Goal: Information Seeking & Learning: Learn about a topic

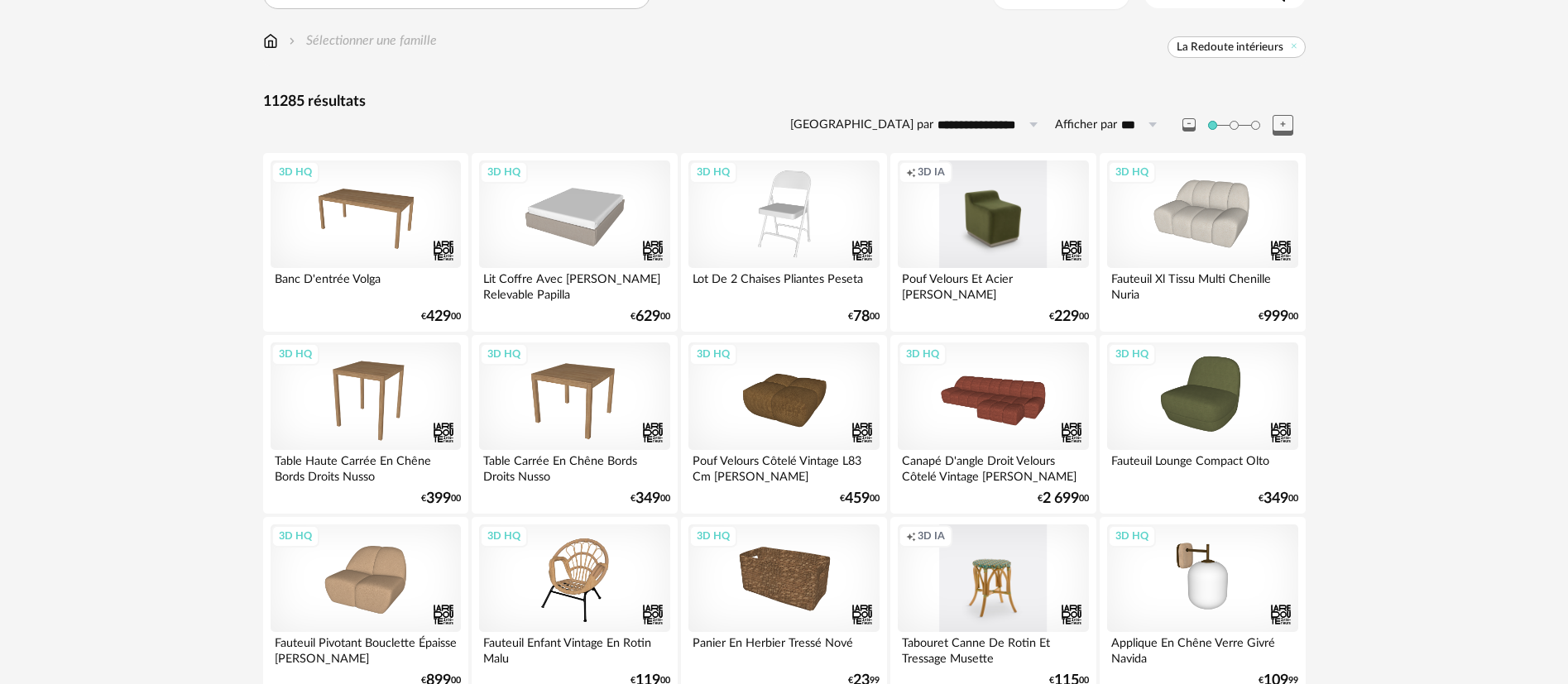
scroll to position [124, 0]
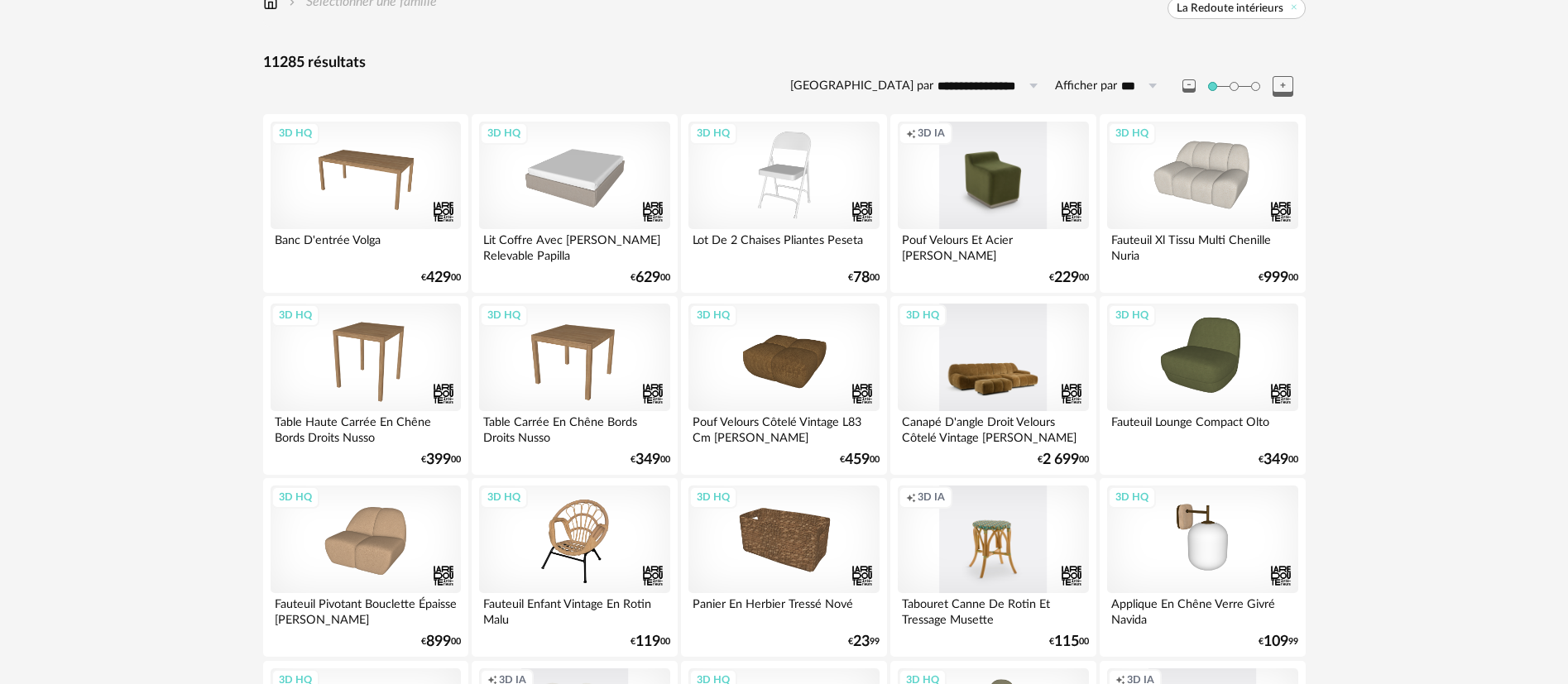
click at [996, 382] on div "3D HQ" at bounding box center [993, 357] width 190 height 108
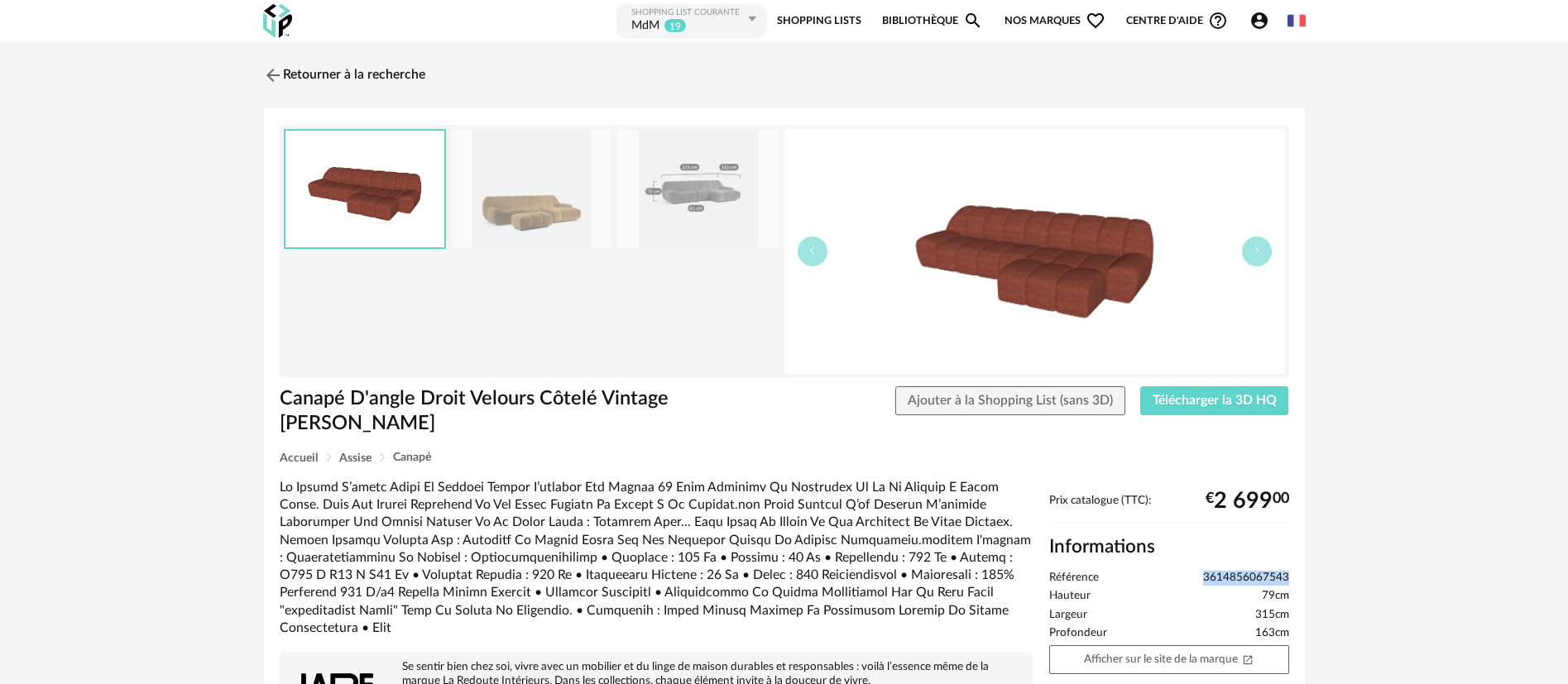
drag, startPoint x: 1202, startPoint y: 574, endPoint x: 1290, endPoint y: 571, distance: 88.1
click at [418, 74] on link "Retourner à la recherche" at bounding box center [339, 75] width 162 height 37
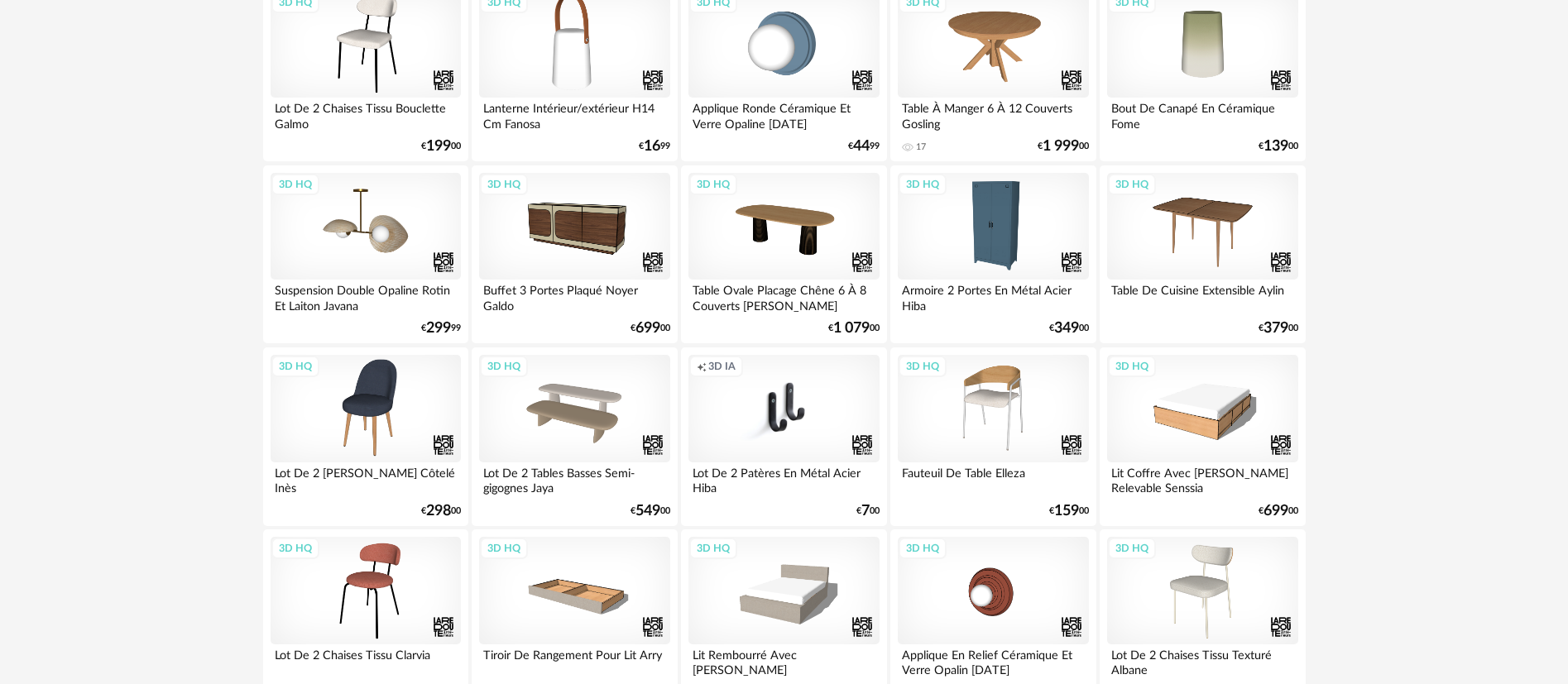
scroll to position [1116, 0]
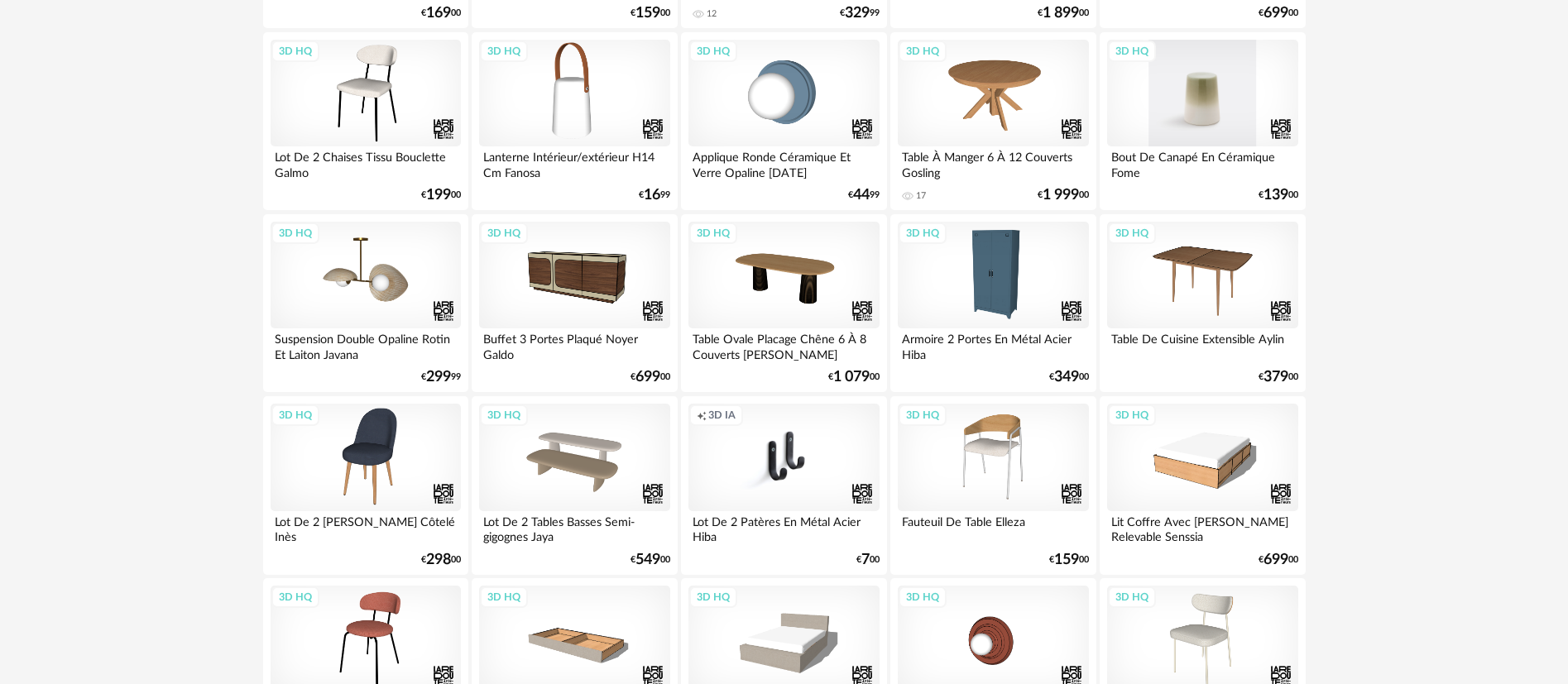
click at [1175, 96] on div "3D HQ" at bounding box center [1202, 93] width 190 height 108
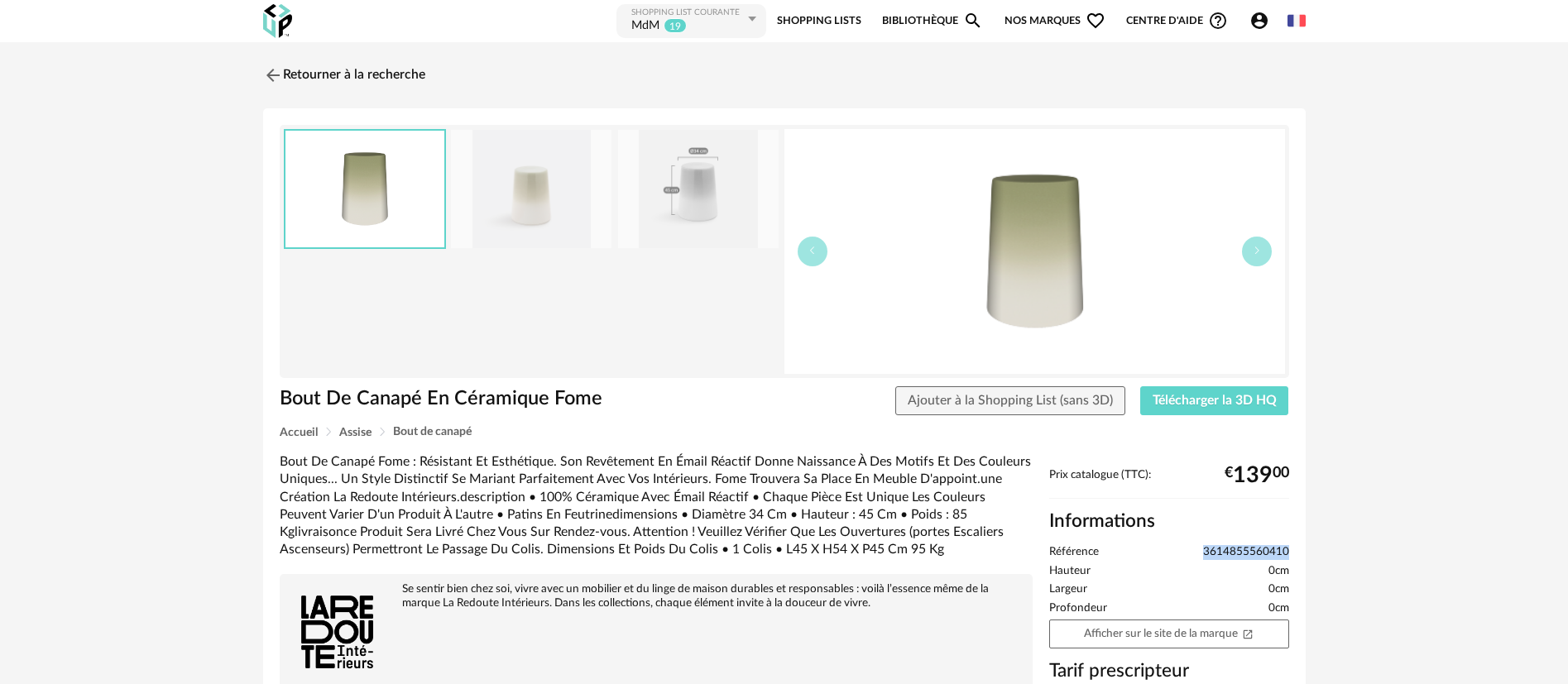
drag, startPoint x: 1196, startPoint y: 552, endPoint x: 1298, endPoint y: 554, distance: 102.0
click at [1298, 554] on div "Bout De Canapé En Céramique Fome Bout De Canapé En Céramique Fome Ajouter à la …" at bounding box center [784, 556] width 1043 height 895
copy span "3614855560410"
click at [389, 70] on link "Retourner à la recherche" at bounding box center [339, 75] width 162 height 37
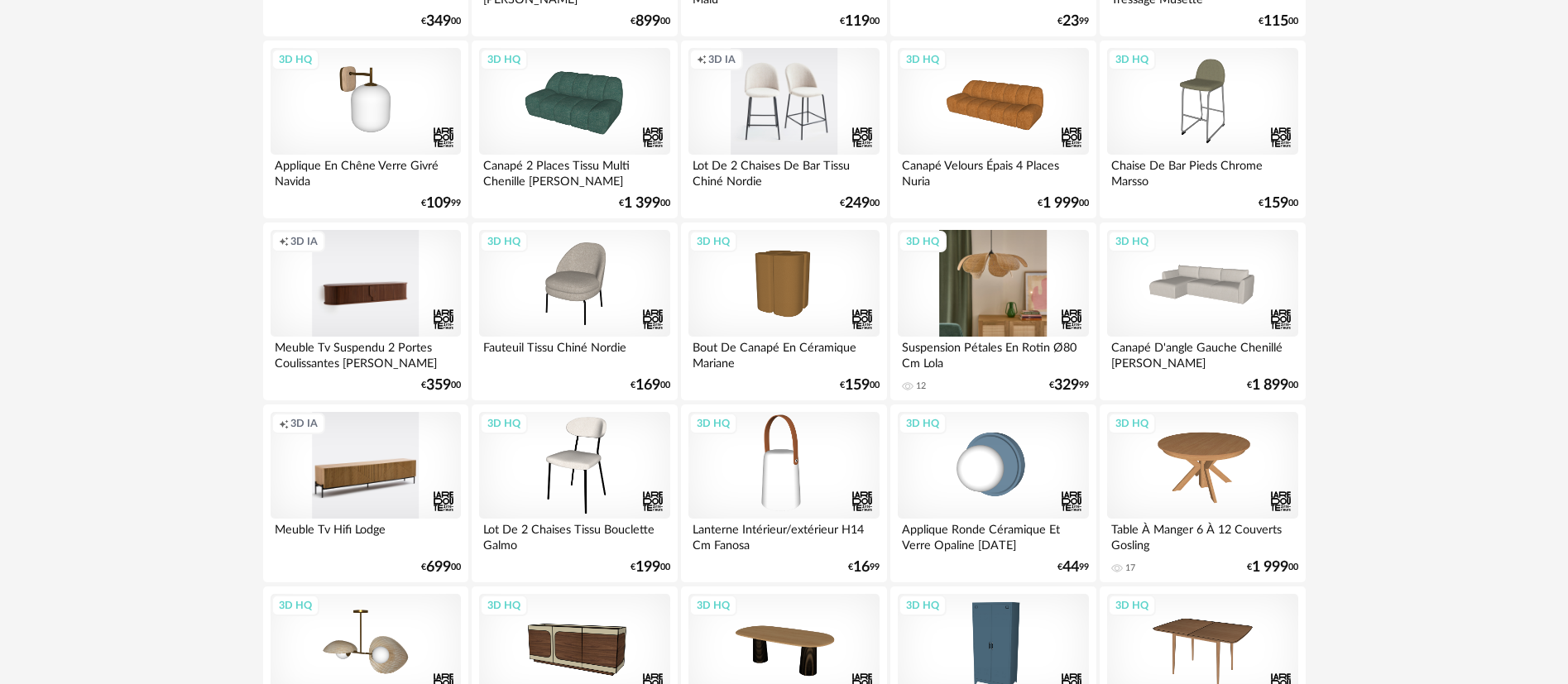
scroll to position [620, 0]
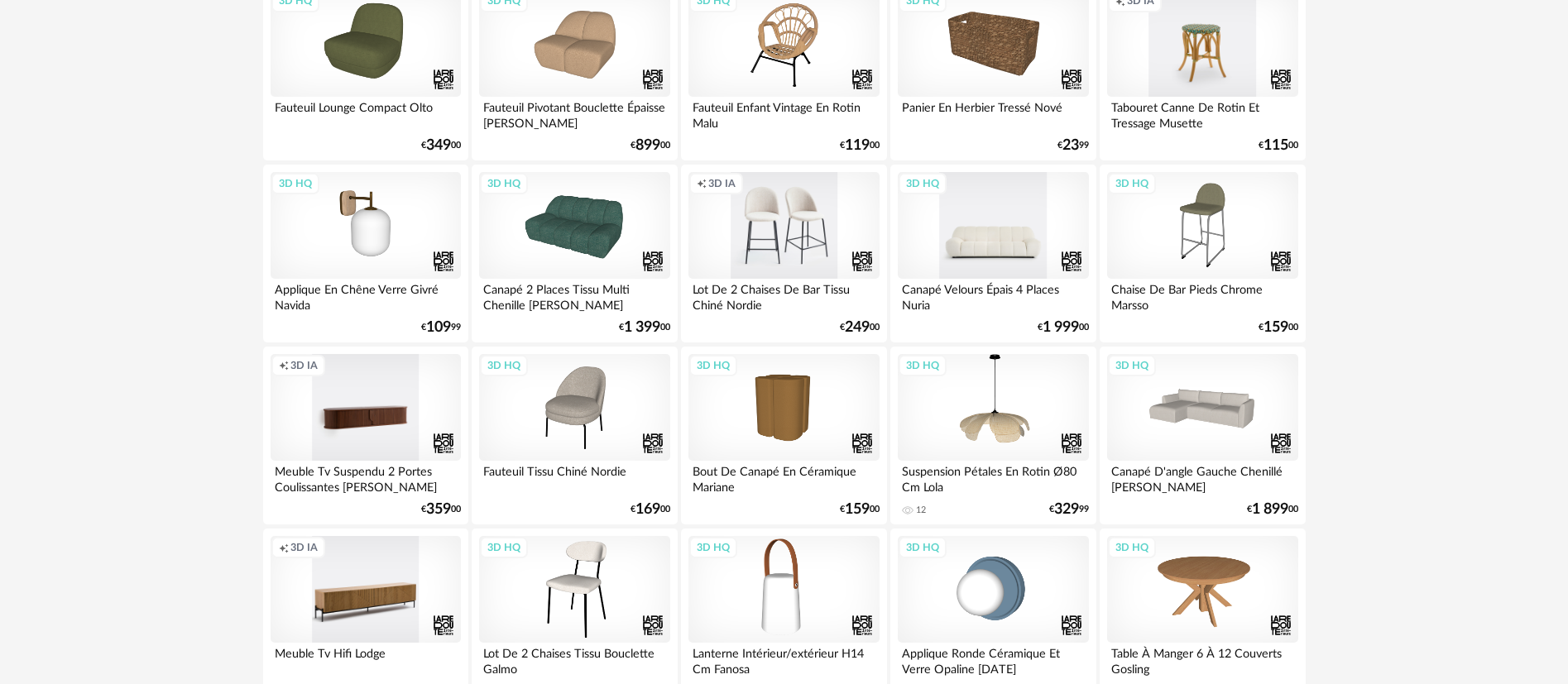
click at [977, 247] on div "3D HQ" at bounding box center [993, 226] width 190 height 108
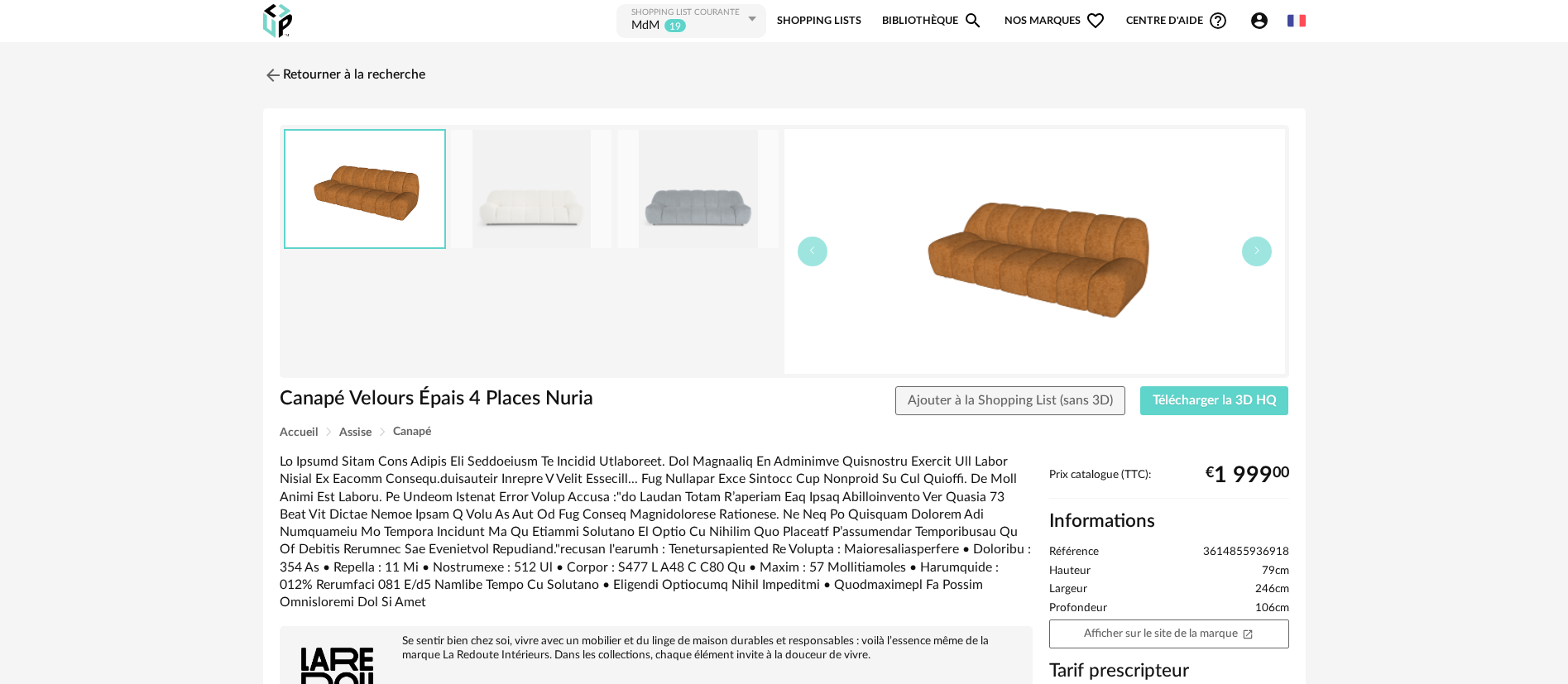
drag, startPoint x: 1290, startPoint y: 547, endPoint x: 1200, endPoint y: 541, distance: 90.2
copy span "3614855936918"
click at [268, 76] on img at bounding box center [270, 75] width 24 height 24
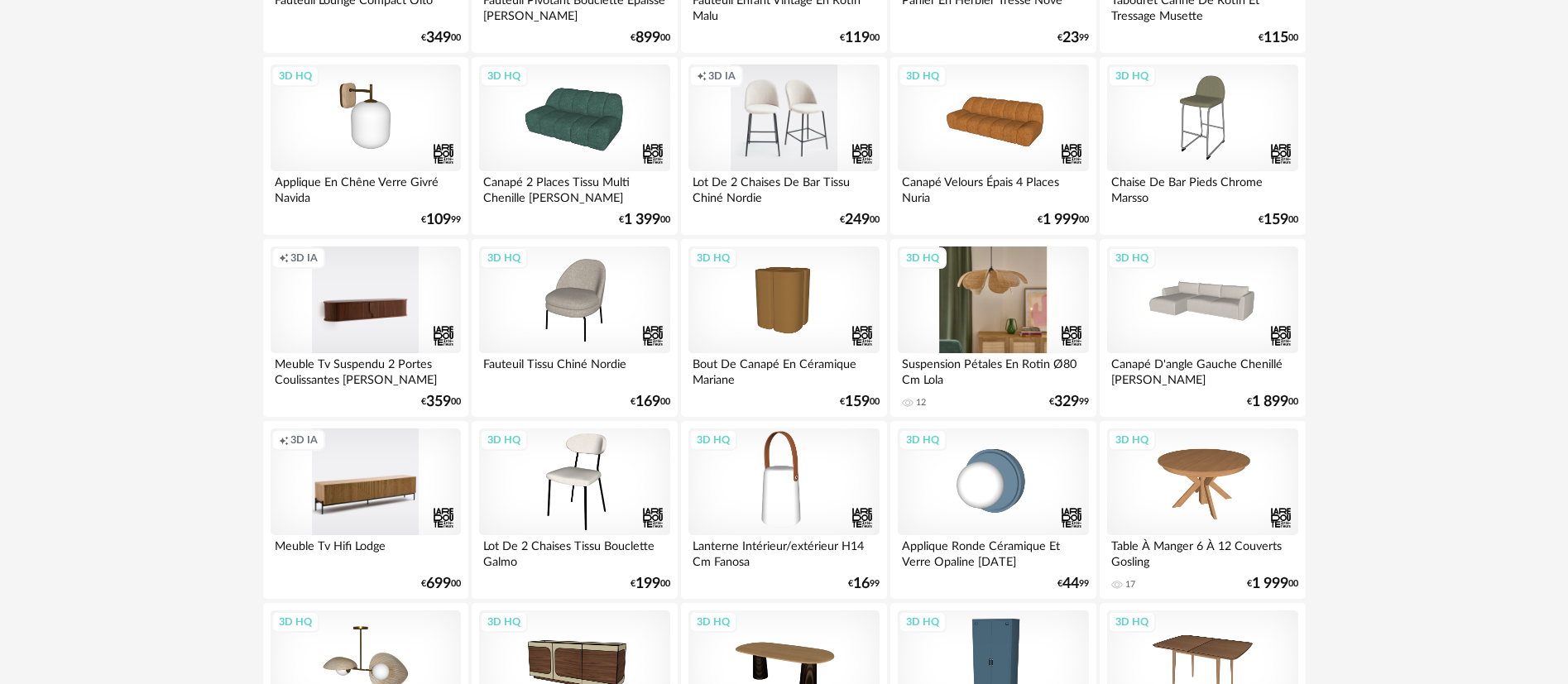
scroll to position [868, 0]
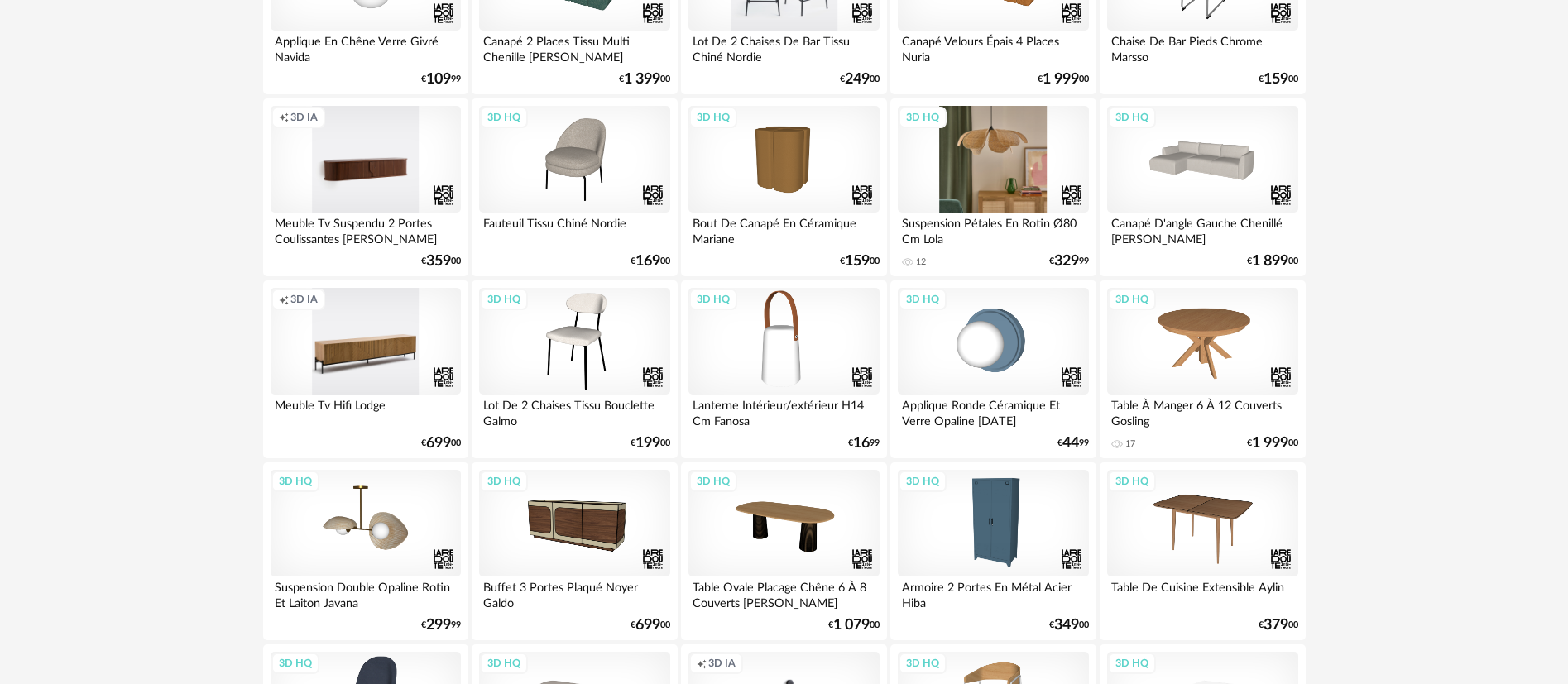
click at [981, 162] on div "3D HQ" at bounding box center [993, 160] width 190 height 108
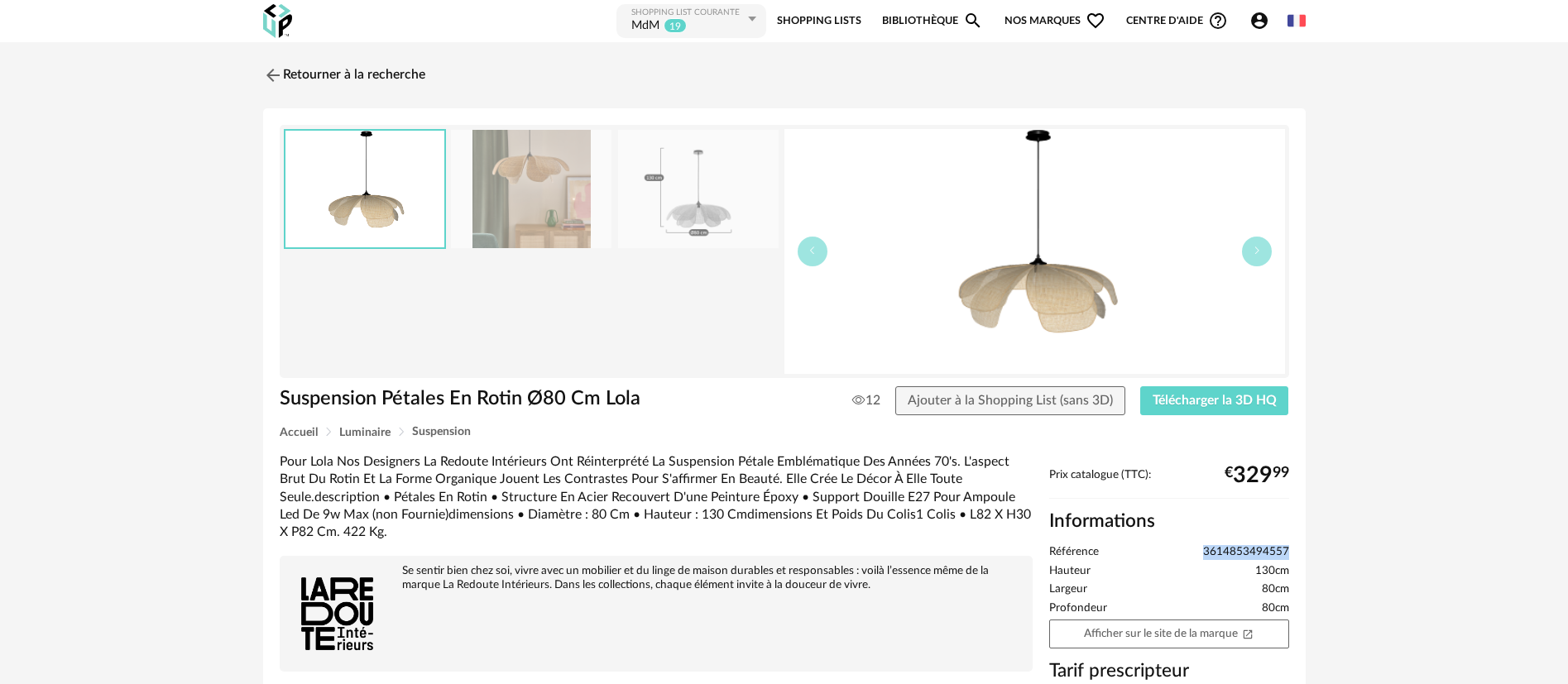
drag, startPoint x: 1199, startPoint y: 551, endPoint x: 1291, endPoint y: 546, distance: 92.1
copy span "3614853494557"
click at [301, 74] on link "Retourner à la recherche" at bounding box center [339, 75] width 162 height 37
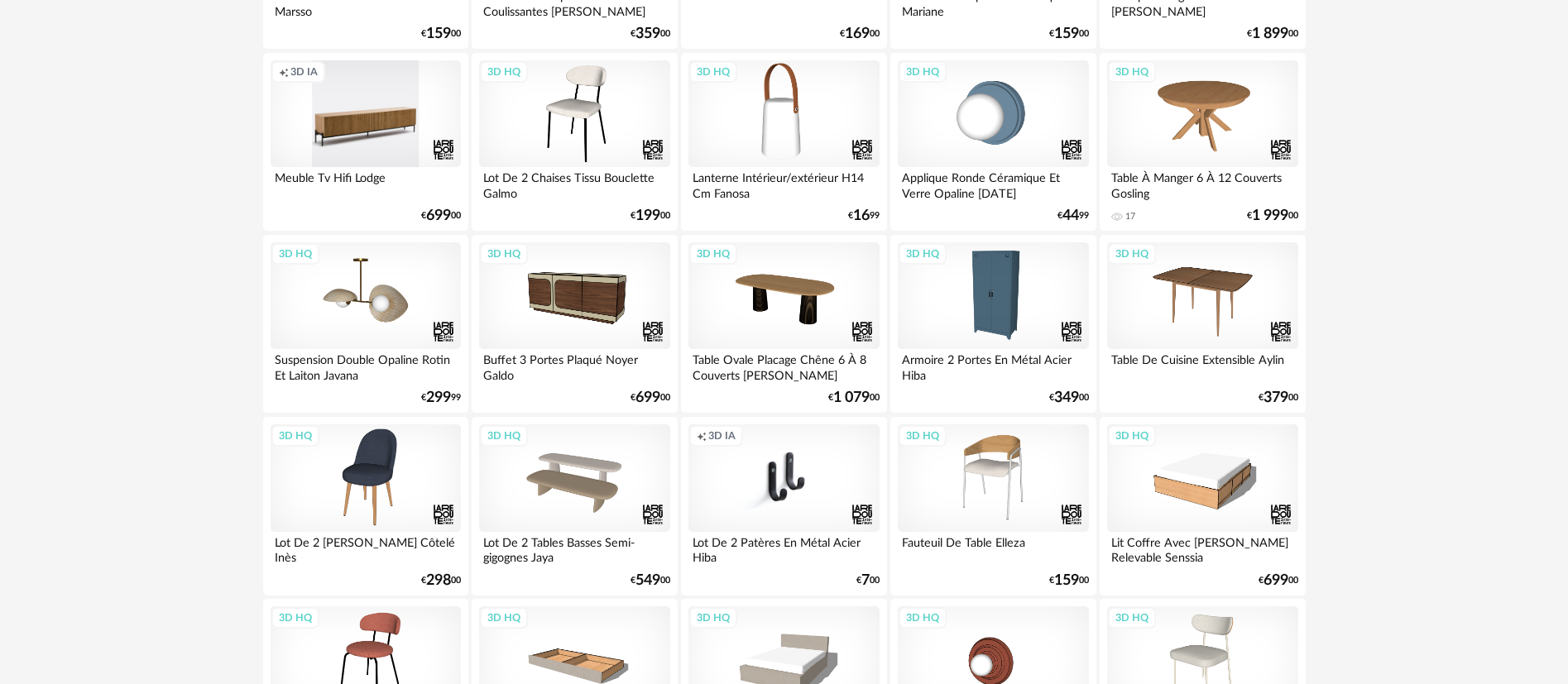
scroll to position [1116, 0]
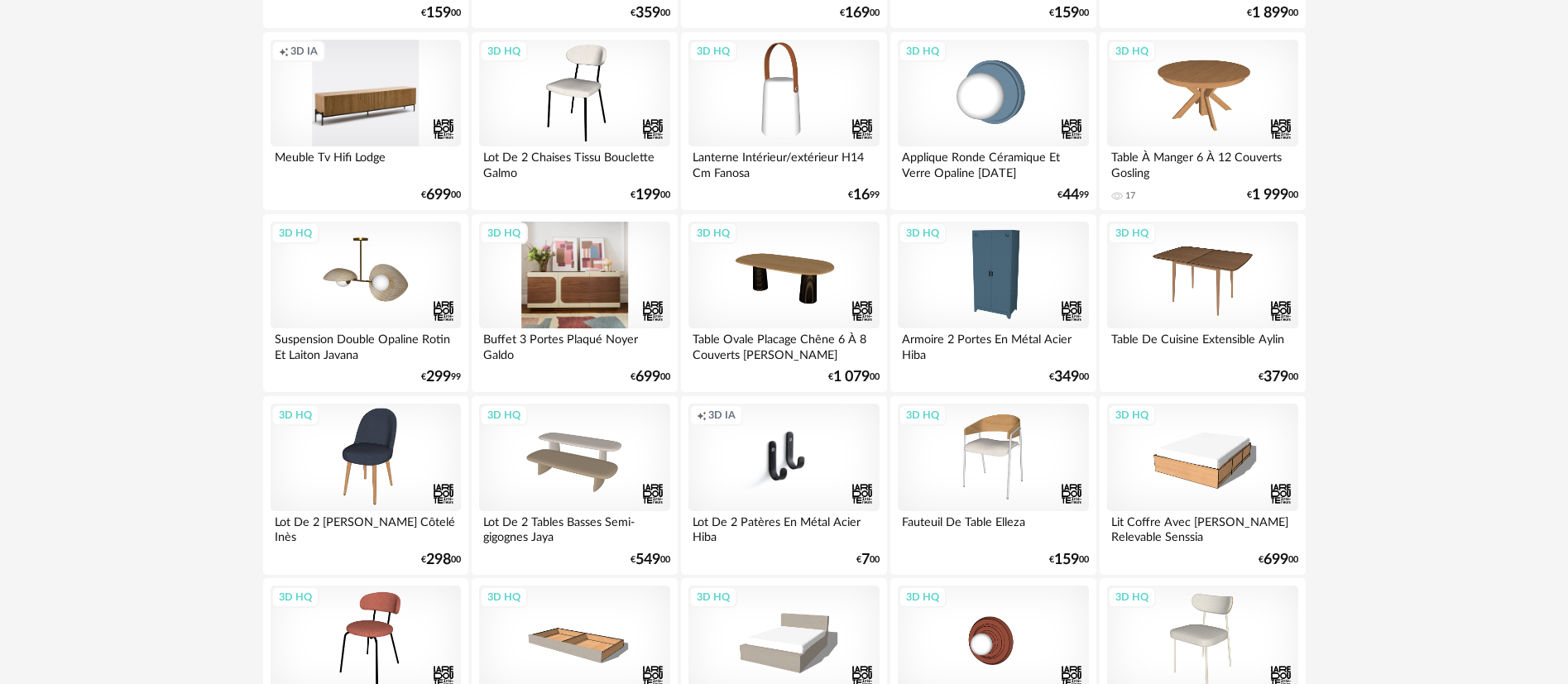
click at [577, 289] on div "3D HQ" at bounding box center [574, 276] width 190 height 108
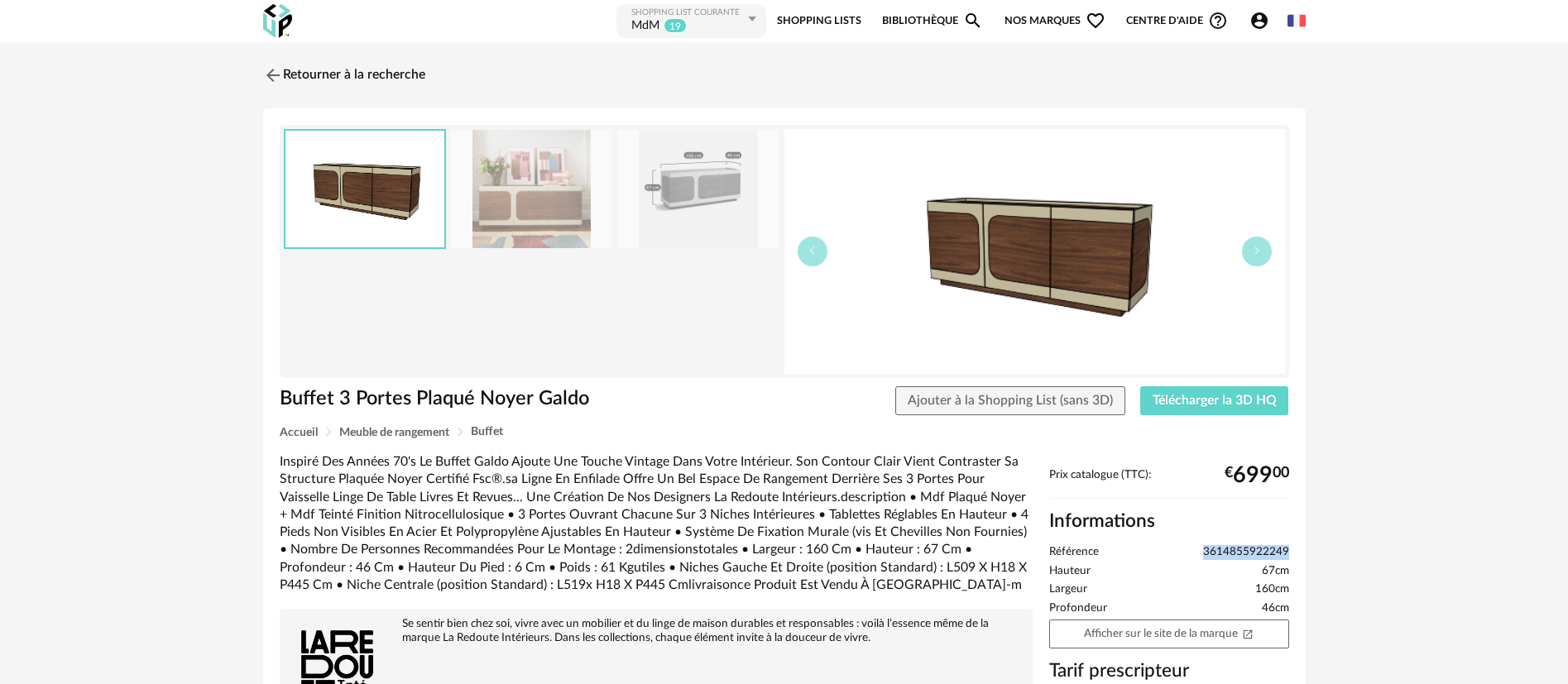
drag, startPoint x: 1198, startPoint y: 552, endPoint x: 1287, endPoint y: 547, distance: 89.1
click at [1287, 547] on li "Référence 3614855922249" at bounding box center [1169, 552] width 240 height 15
copy span "3614855922249"
click at [322, 77] on link "Retourner à la recherche" at bounding box center [339, 75] width 162 height 37
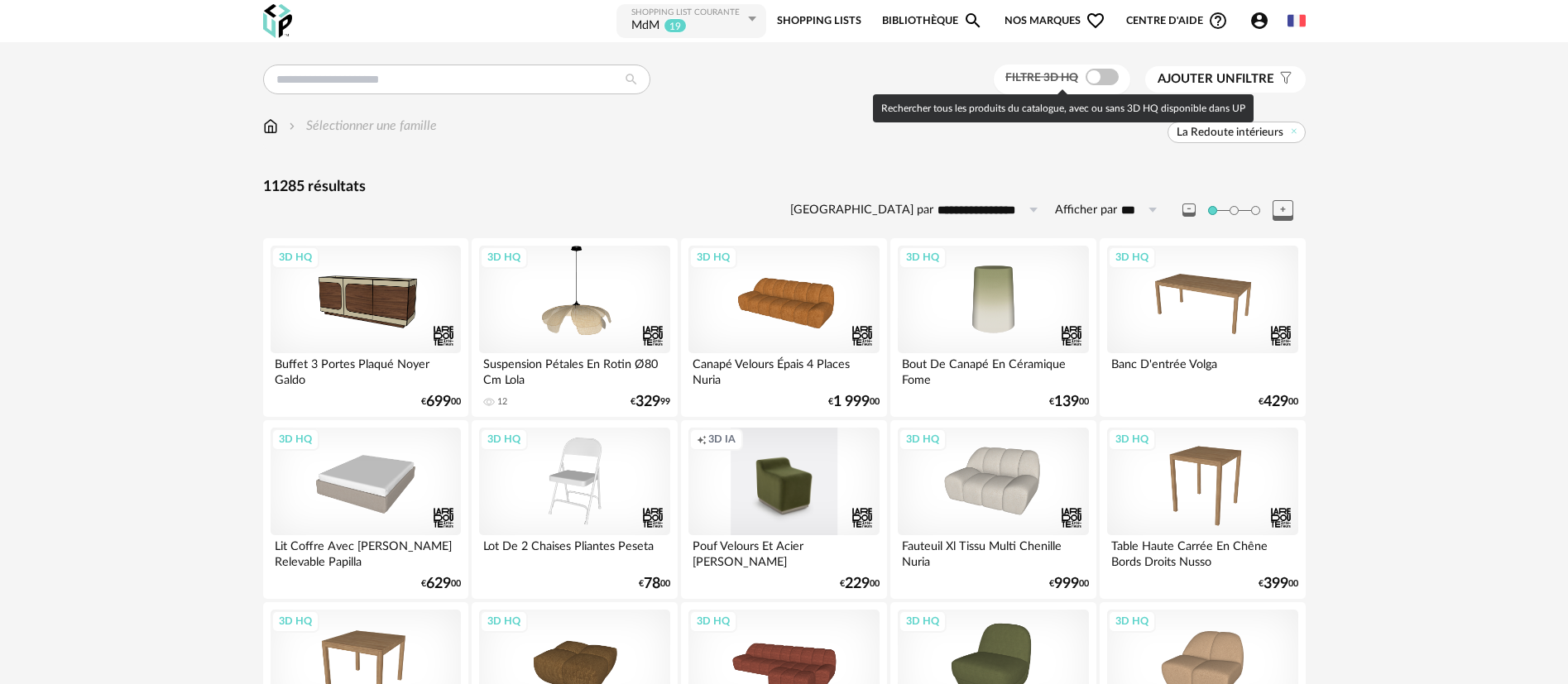
click at [1092, 74] on span at bounding box center [1102, 77] width 33 height 16
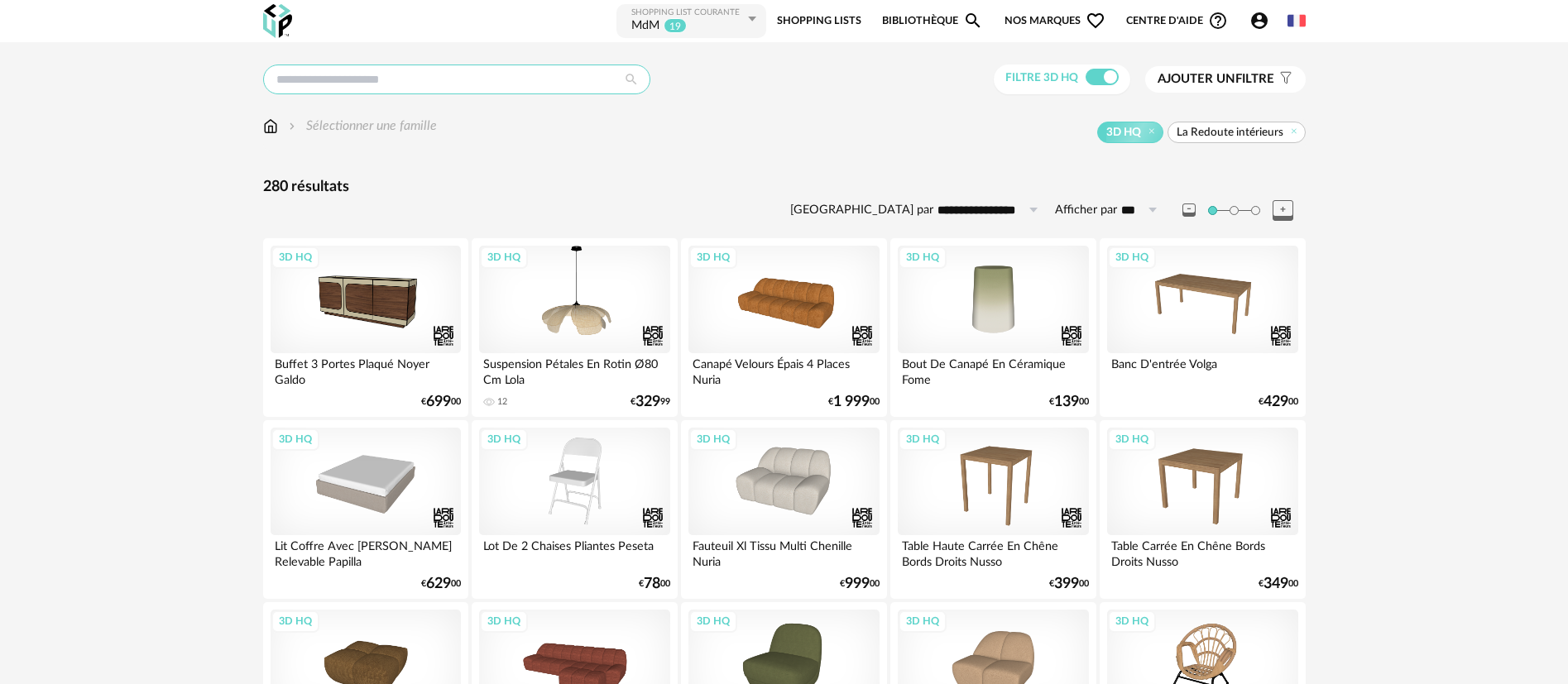
click at [381, 72] on input "text" at bounding box center [457, 79] width 387 height 30
type input "*****"
type input "**********"
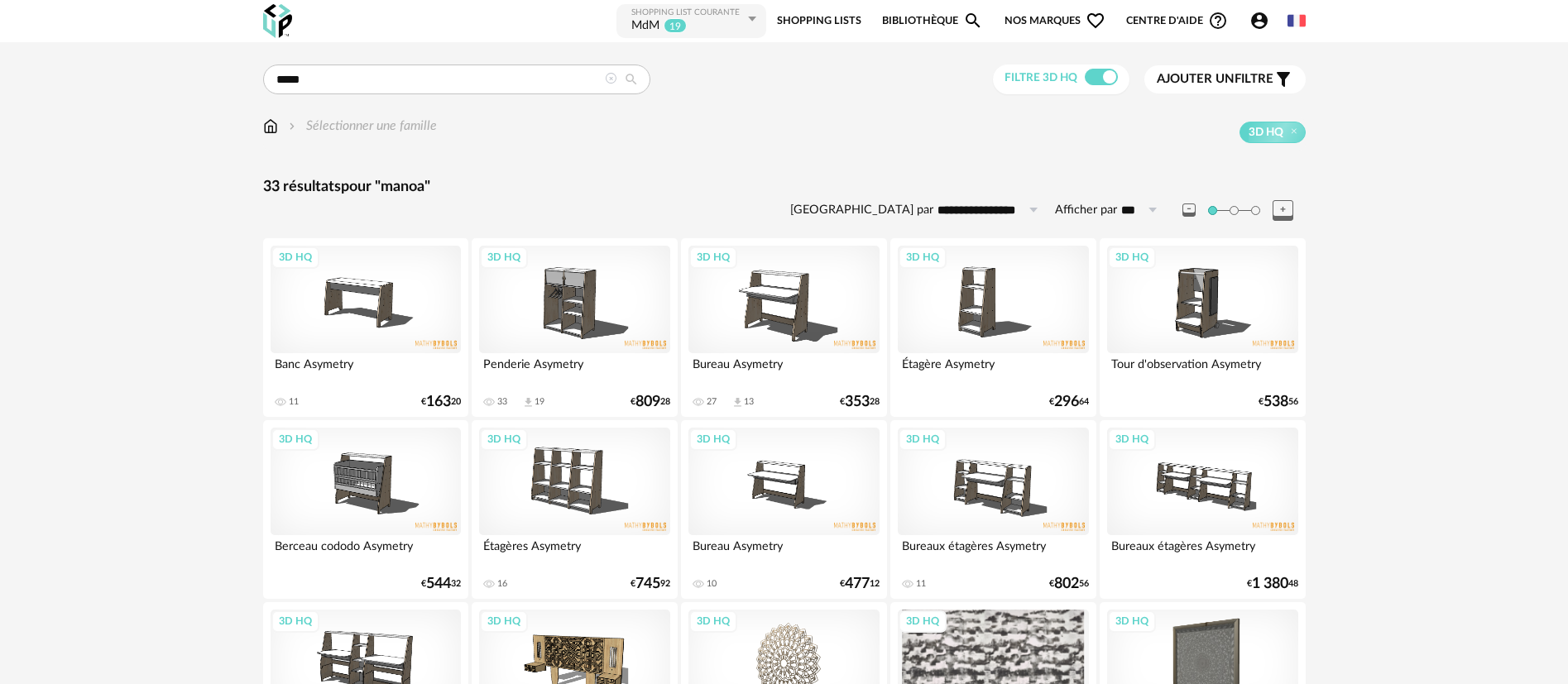
click at [609, 80] on icon at bounding box center [610, 79] width 12 height 12
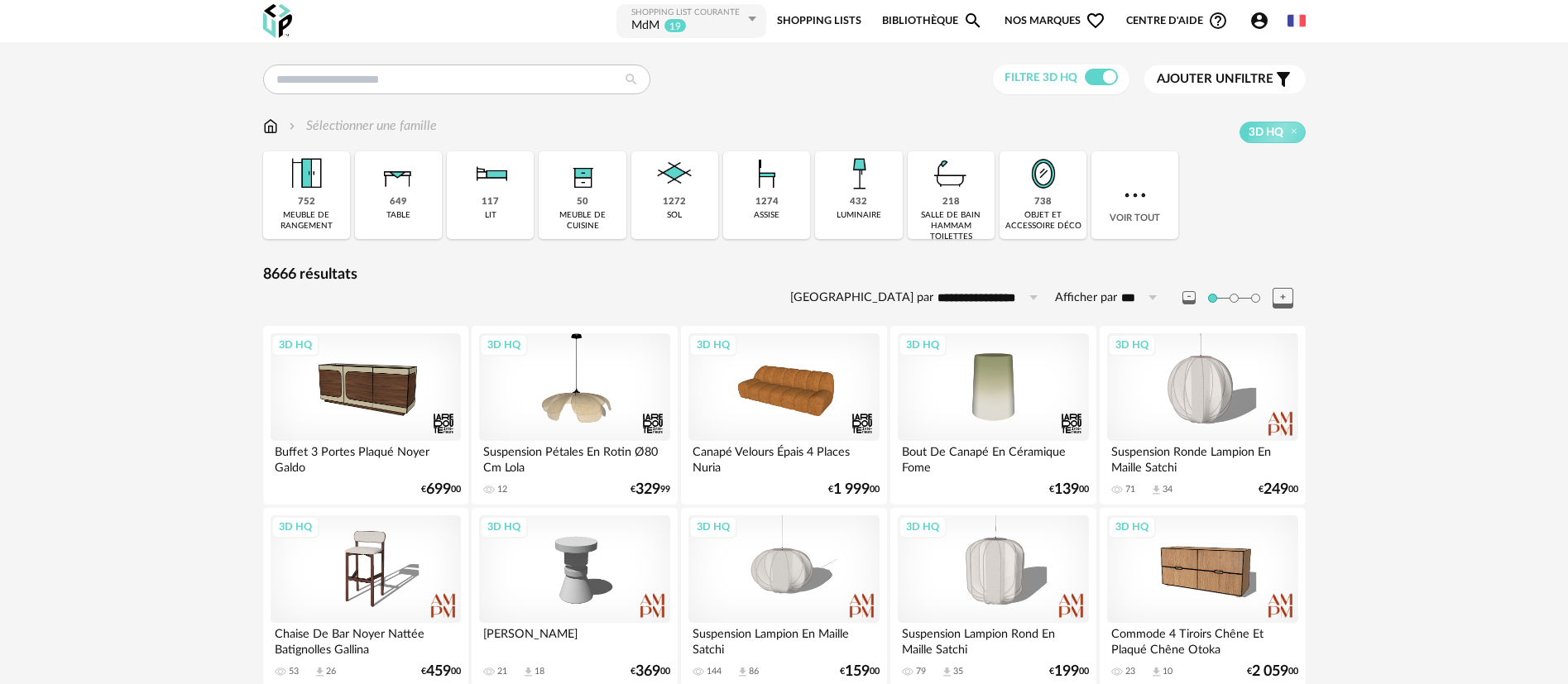
click at [278, 22] on img at bounding box center [278, 21] width 29 height 34
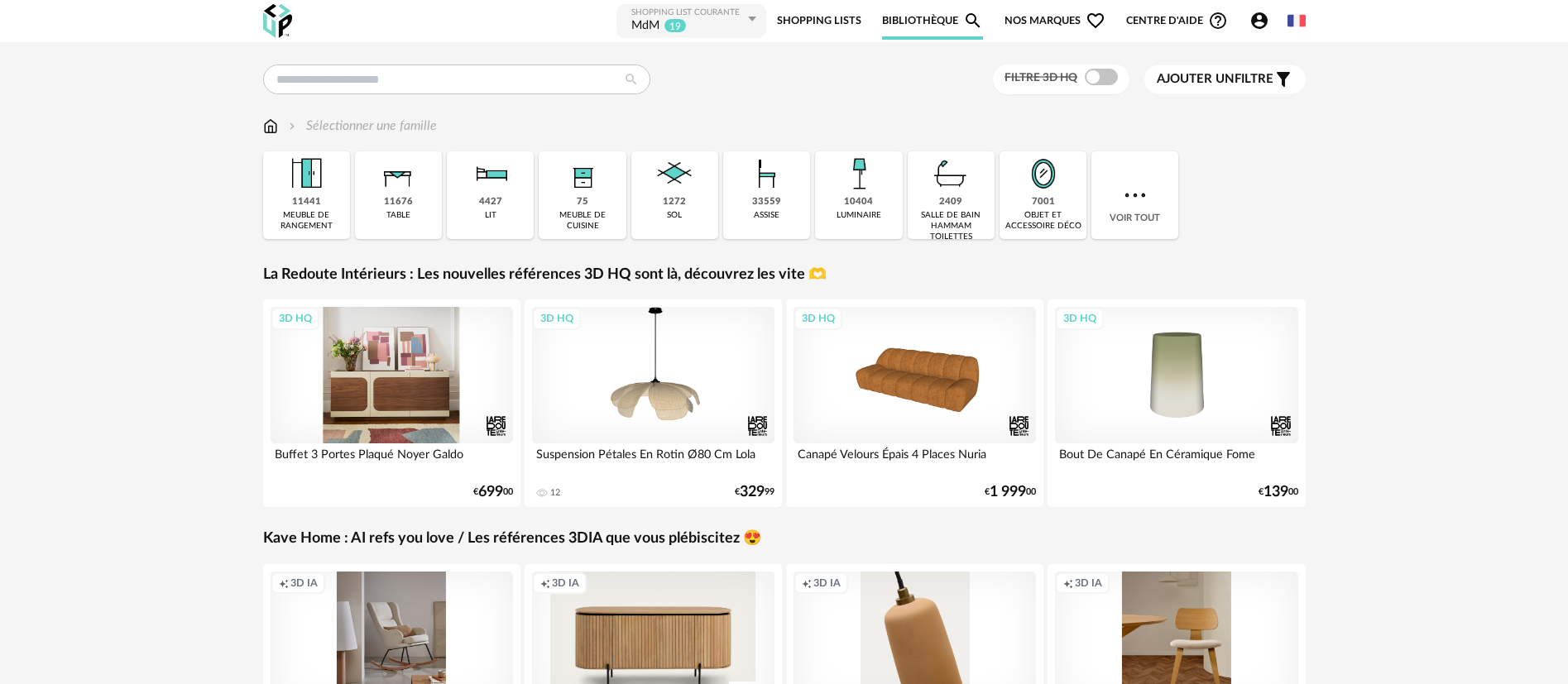
click at [388, 402] on div "3D HQ" at bounding box center [392, 374] width 243 height 136
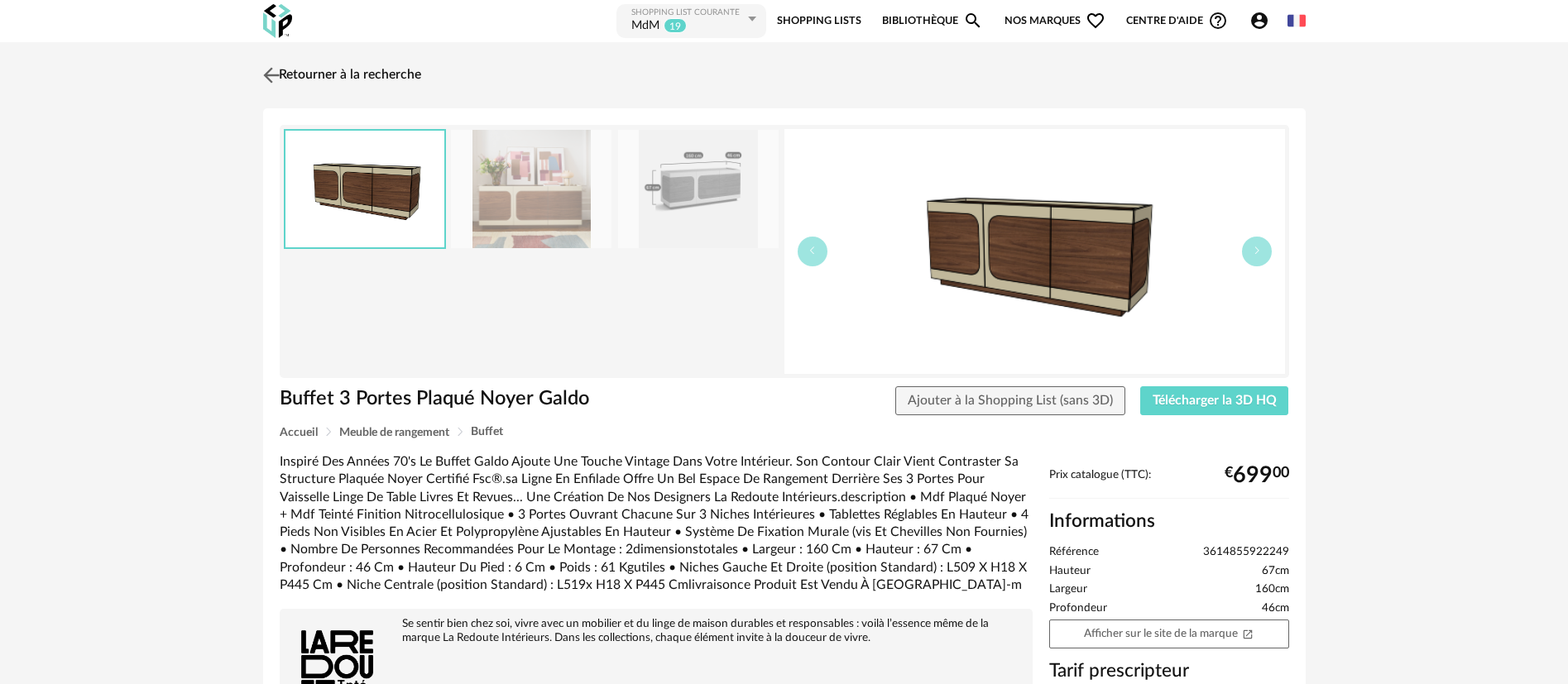
click at [273, 73] on img at bounding box center [270, 75] width 24 height 24
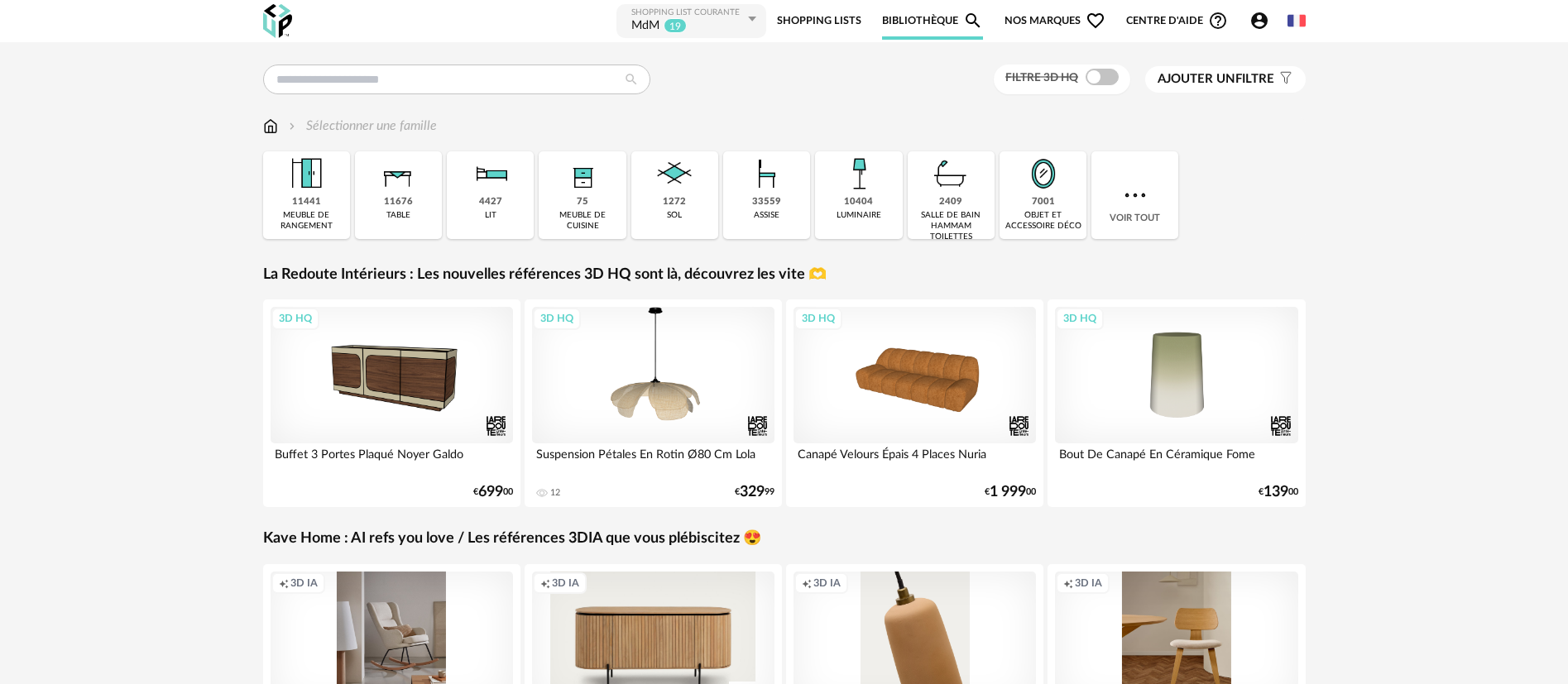
click at [15, 398] on div "Filtre 3D HQ Ajouter un filtre s Filter icon Filtrer par : Sélectionner une fam…" at bounding box center [784, 574] width 1568 height 1065
click at [14, 74] on div "Filtre 3D HQ Ajouter un filtre s Filter icon Filtrer par : Sélectionner une fam…" at bounding box center [784, 574] width 1568 height 1065
click at [803, 20] on link "Shopping Lists" at bounding box center [819, 21] width 84 height 37
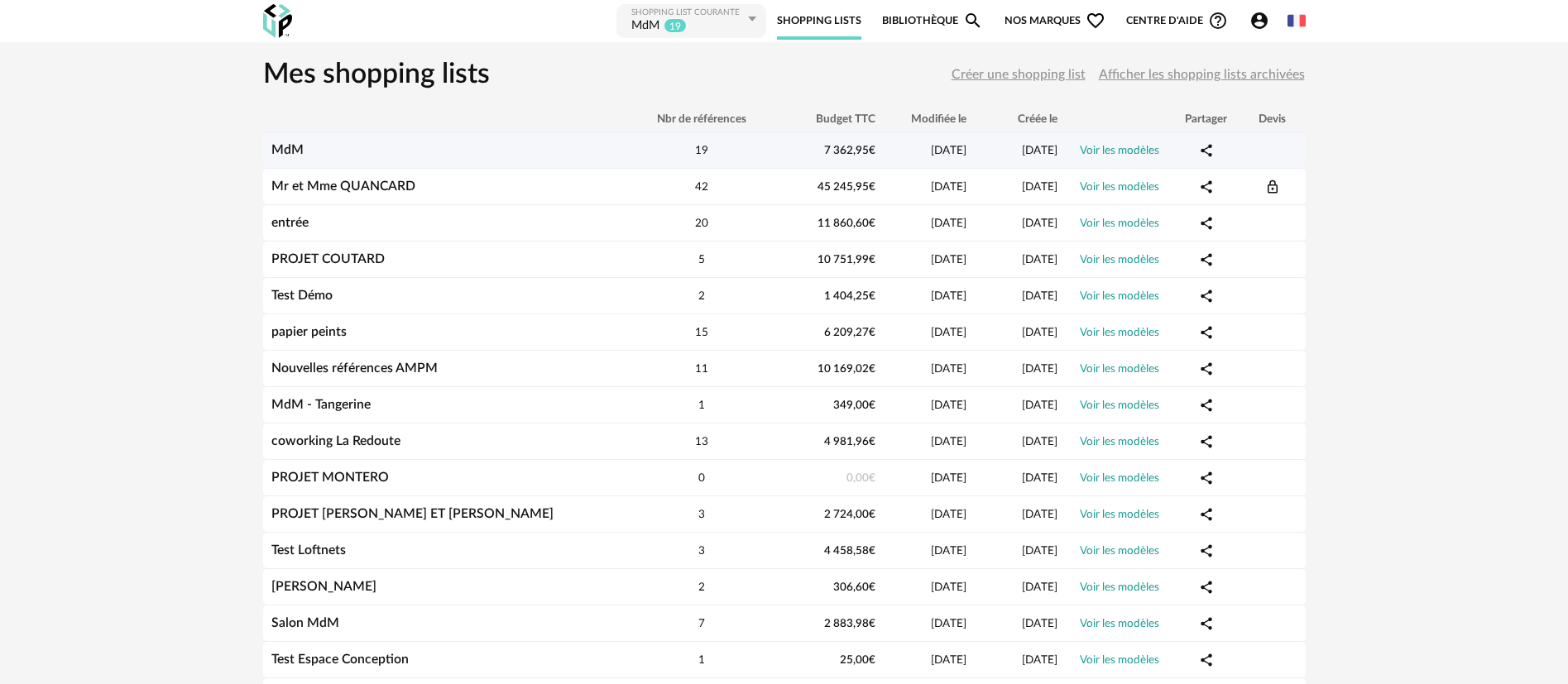
click at [301, 150] on link "MdM" at bounding box center [287, 150] width 32 height 13
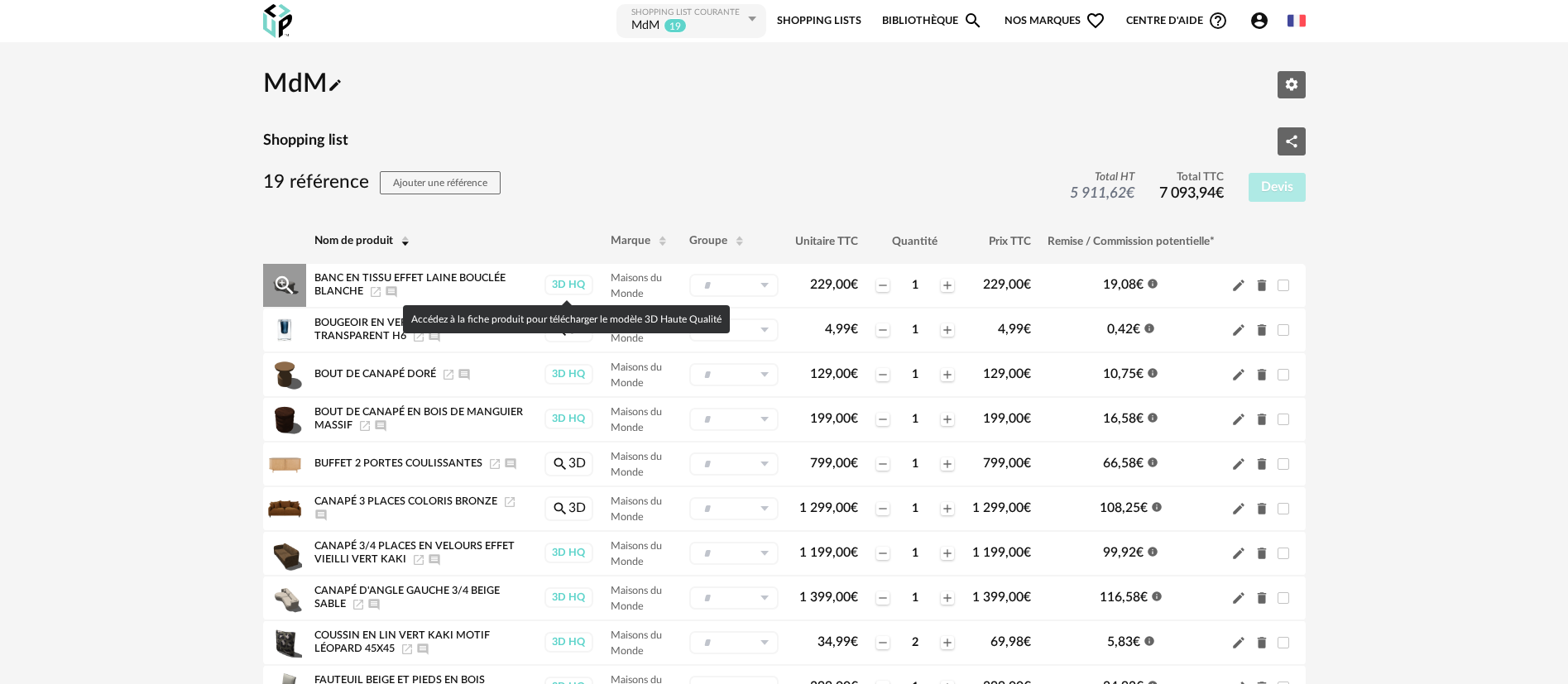
click at [576, 284] on div "3D HQ" at bounding box center [568, 285] width 48 height 21
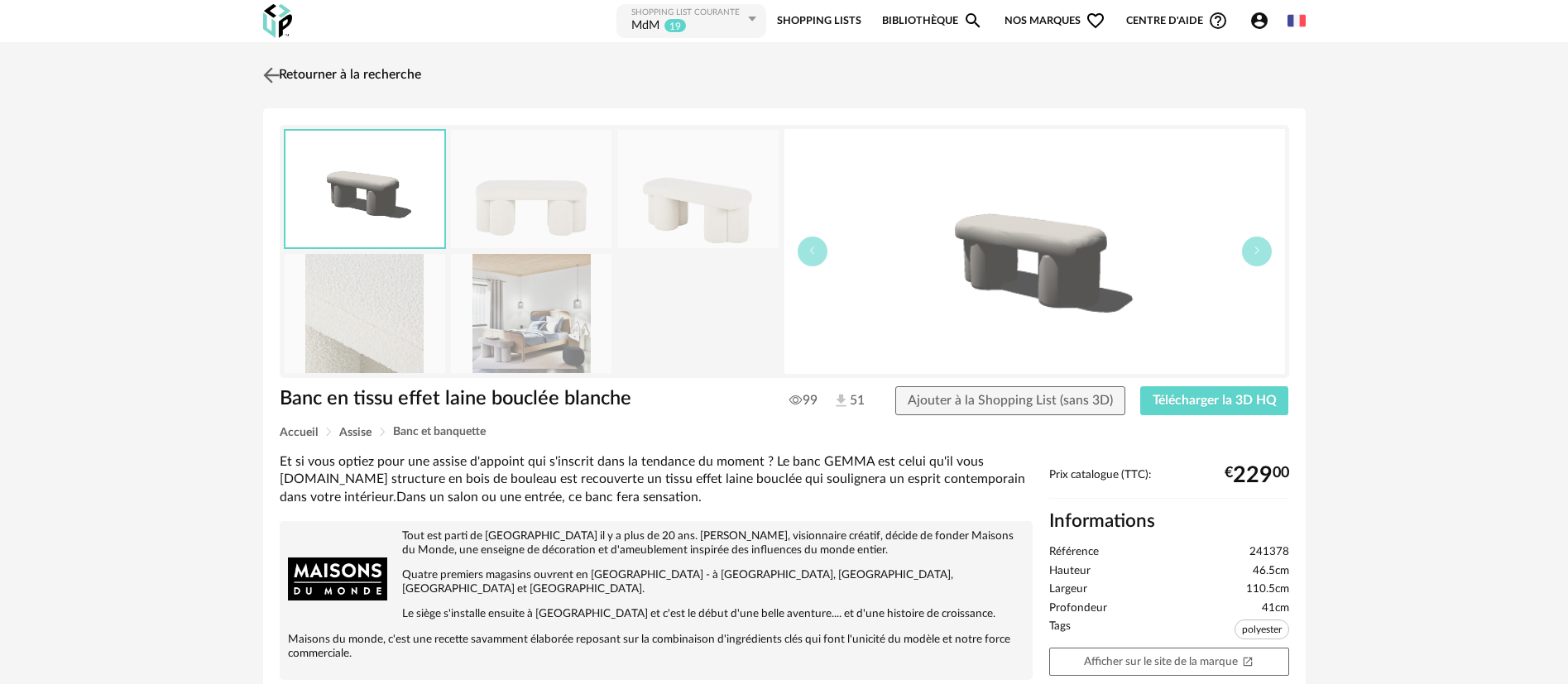
click at [296, 68] on link "Retourner à la recherche" at bounding box center [339, 75] width 162 height 37
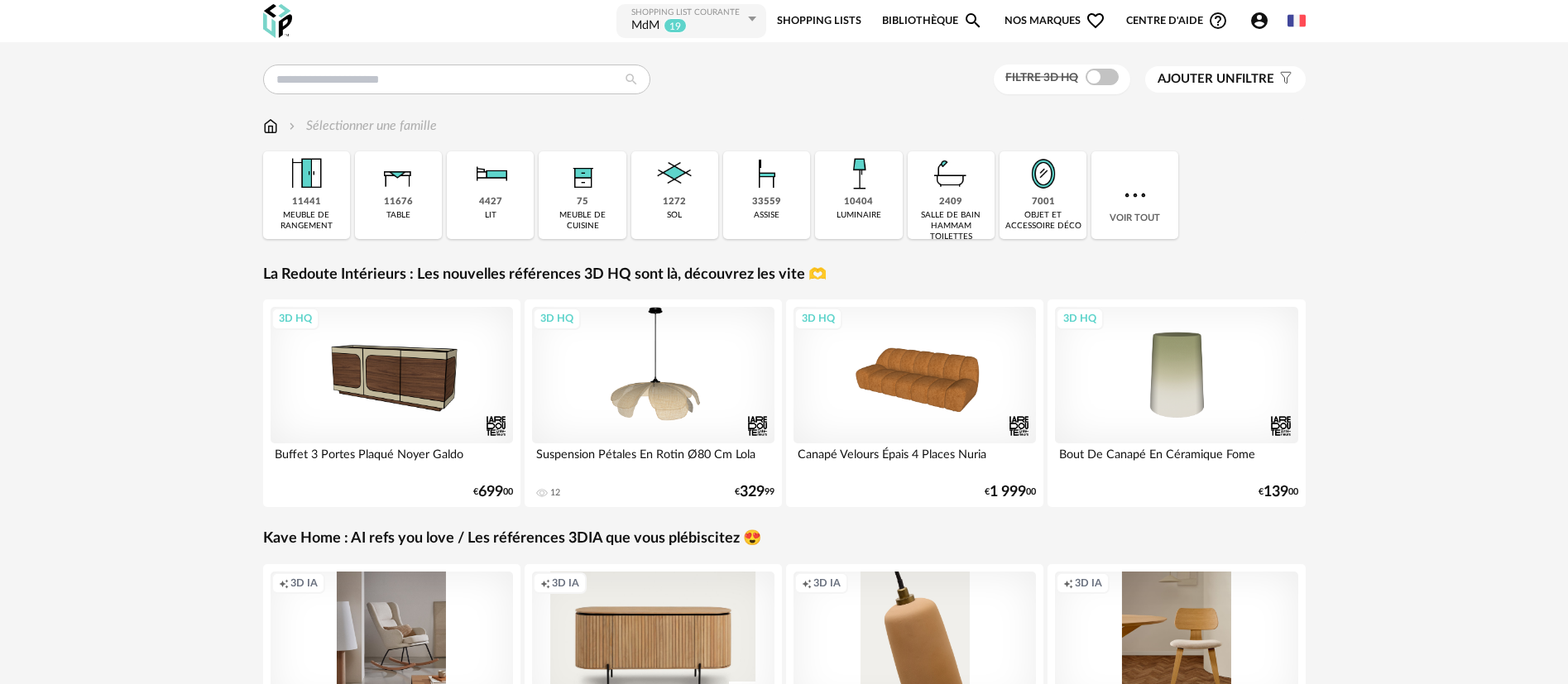
click at [1306, 18] on div "Nouvelle shopping list Mettre à jour ma Shopping List Refresh icon Shopping Lis…" at bounding box center [785, 21] width 1073 height 42
click at [1298, 18] on img at bounding box center [1297, 21] width 18 height 18
click at [1404, 353] on div "Filtre 3D HQ Ajouter un filtre s Filter icon Filtrer par : Sélectionner une fam…" at bounding box center [784, 574] width 1568 height 1065
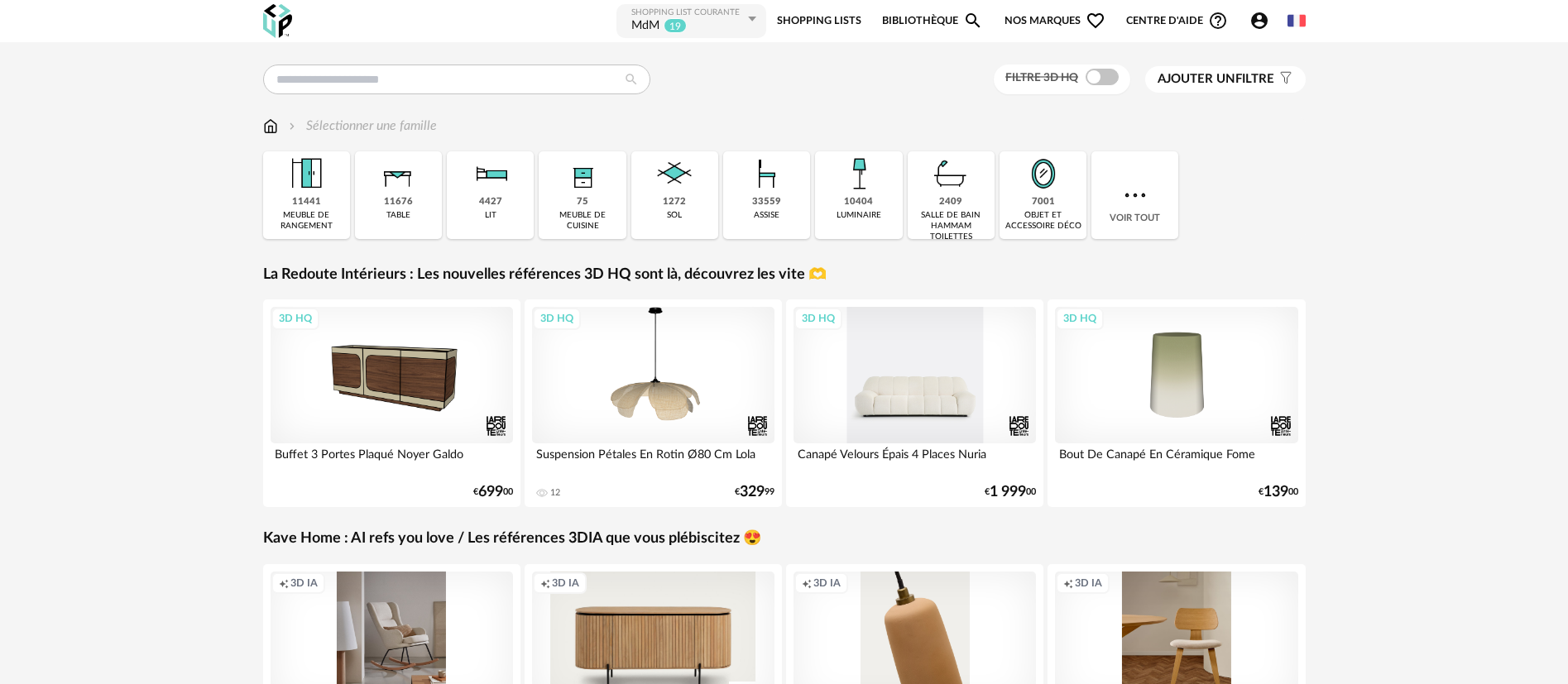
click at [969, 405] on div "3D HQ" at bounding box center [915, 374] width 243 height 136
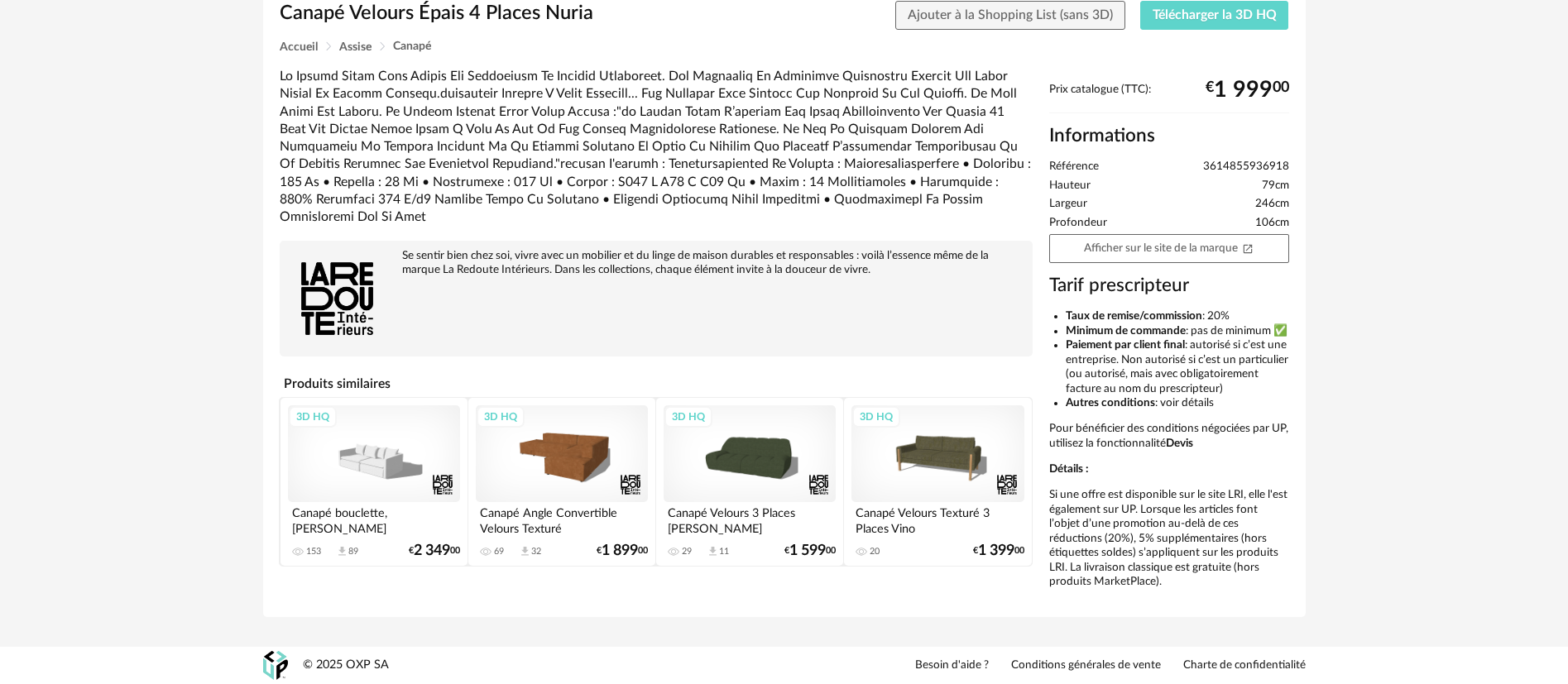
scroll to position [415, 0]
click at [521, 407] on div "3D HQ" at bounding box center [562, 454] width 172 height 97
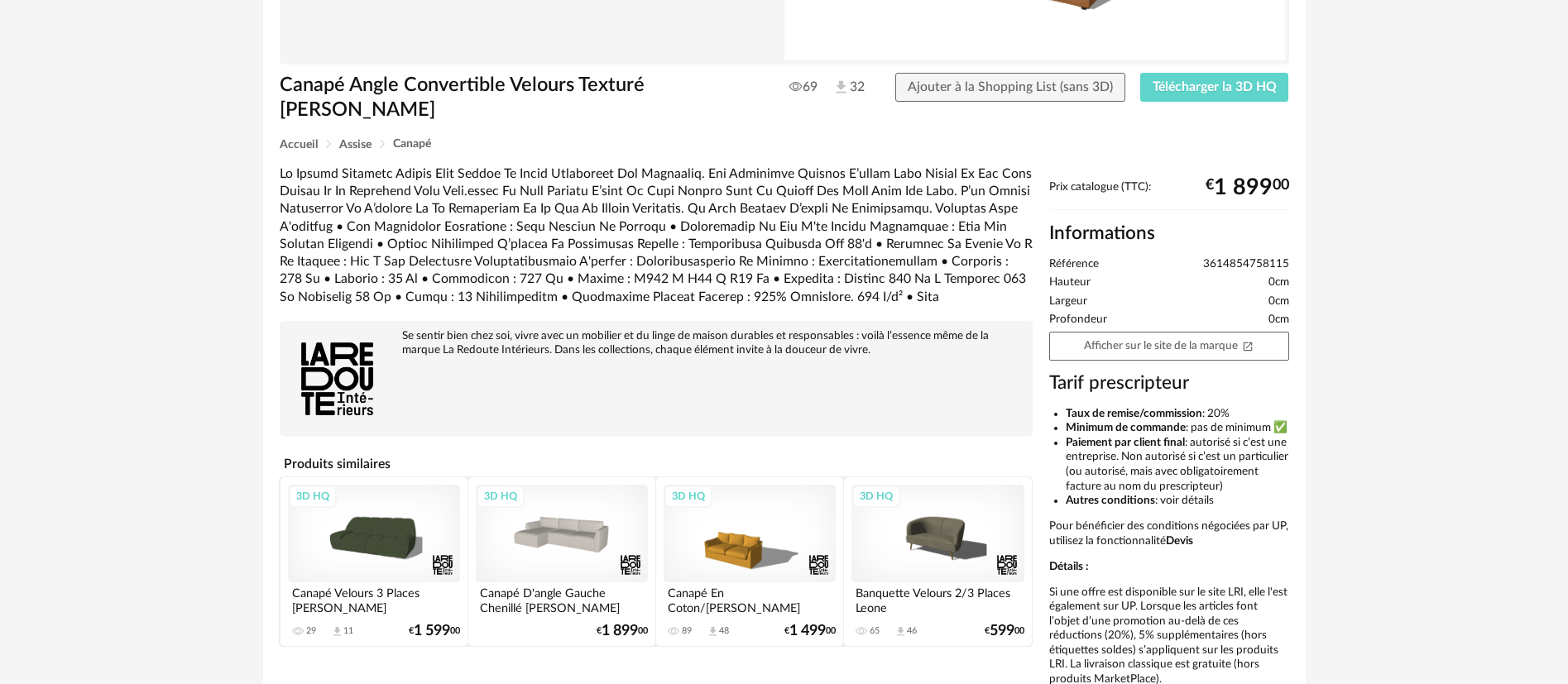
scroll to position [372, 0]
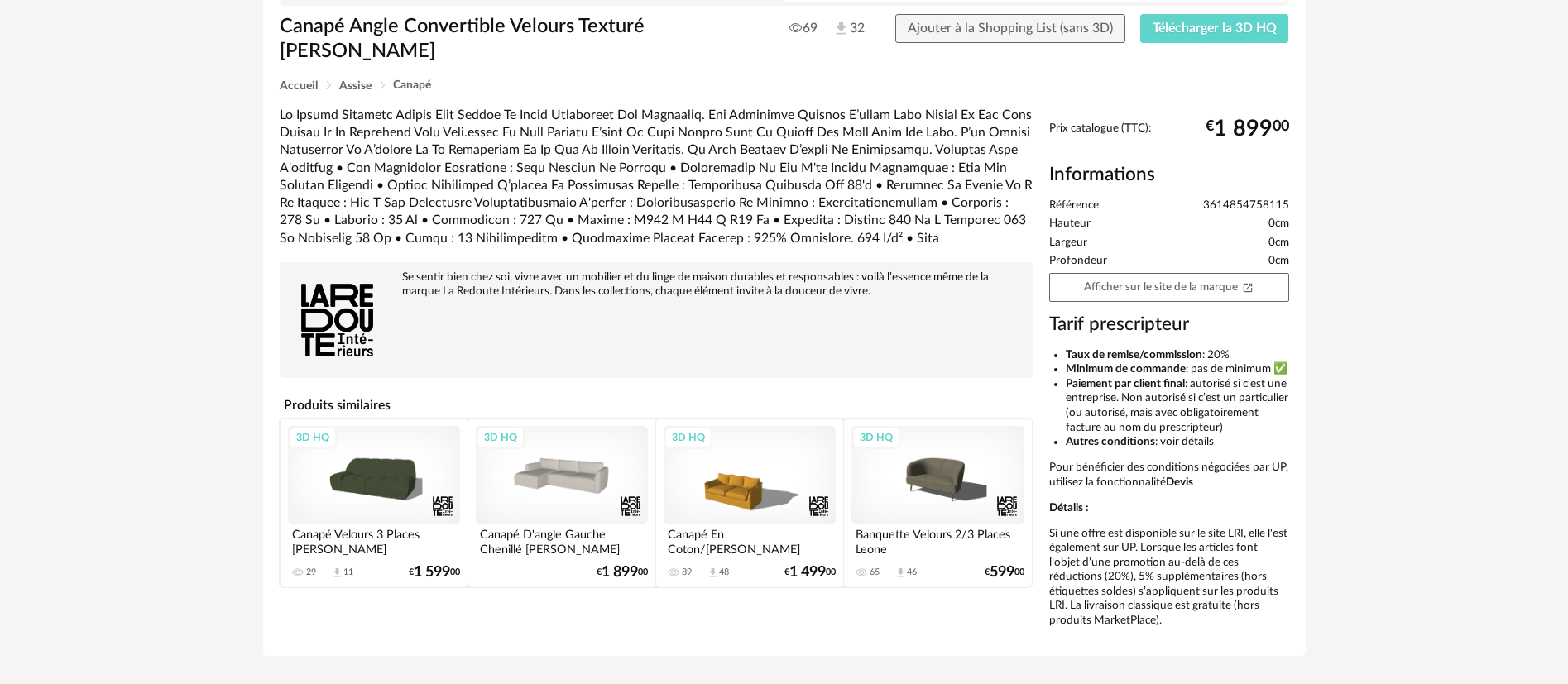
click at [396, 485] on div "3D HQ" at bounding box center [374, 474] width 172 height 97
